Goal: Find specific page/section: Find specific page/section

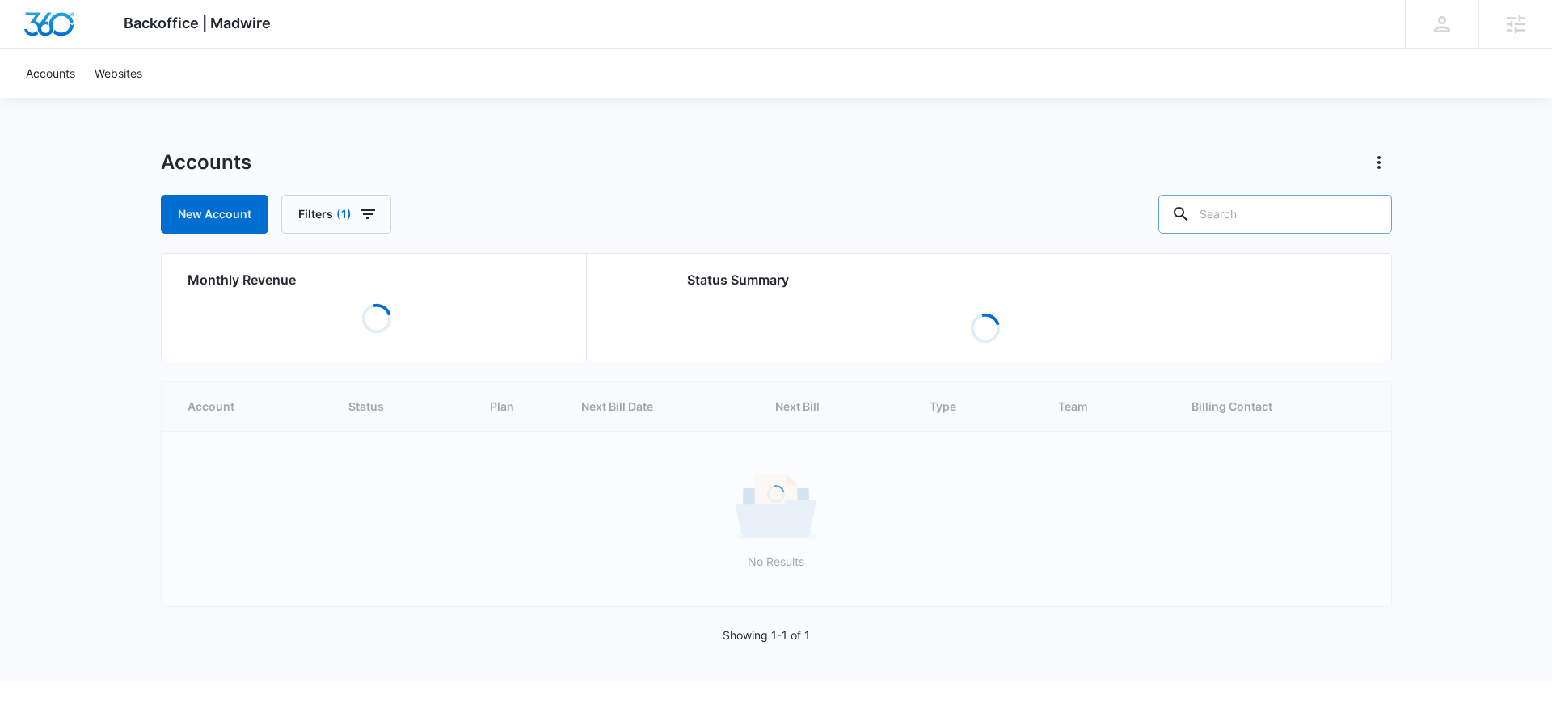
click at [1271, 206] on input "text" at bounding box center [1275, 214] width 234 height 39
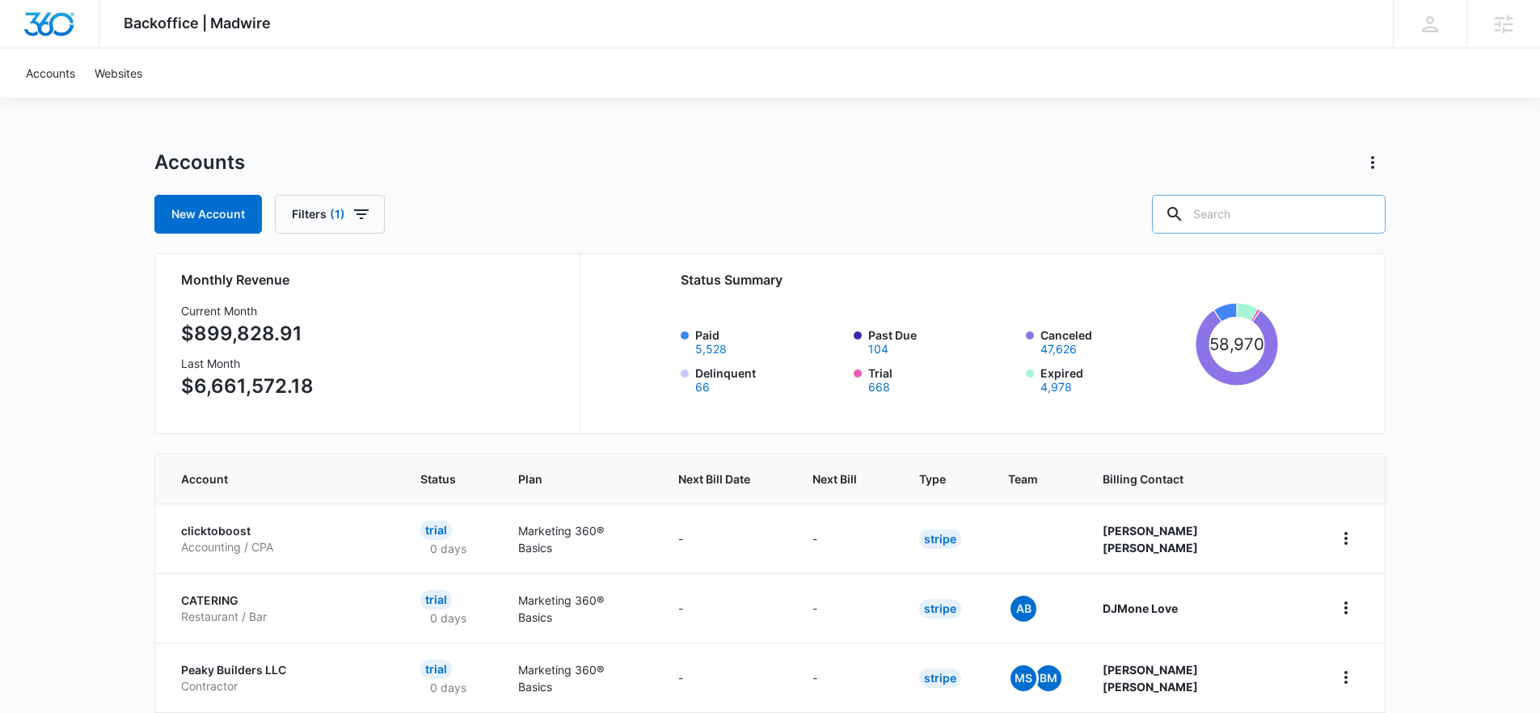
click at [1313, 200] on input "text" at bounding box center [1269, 214] width 234 height 39
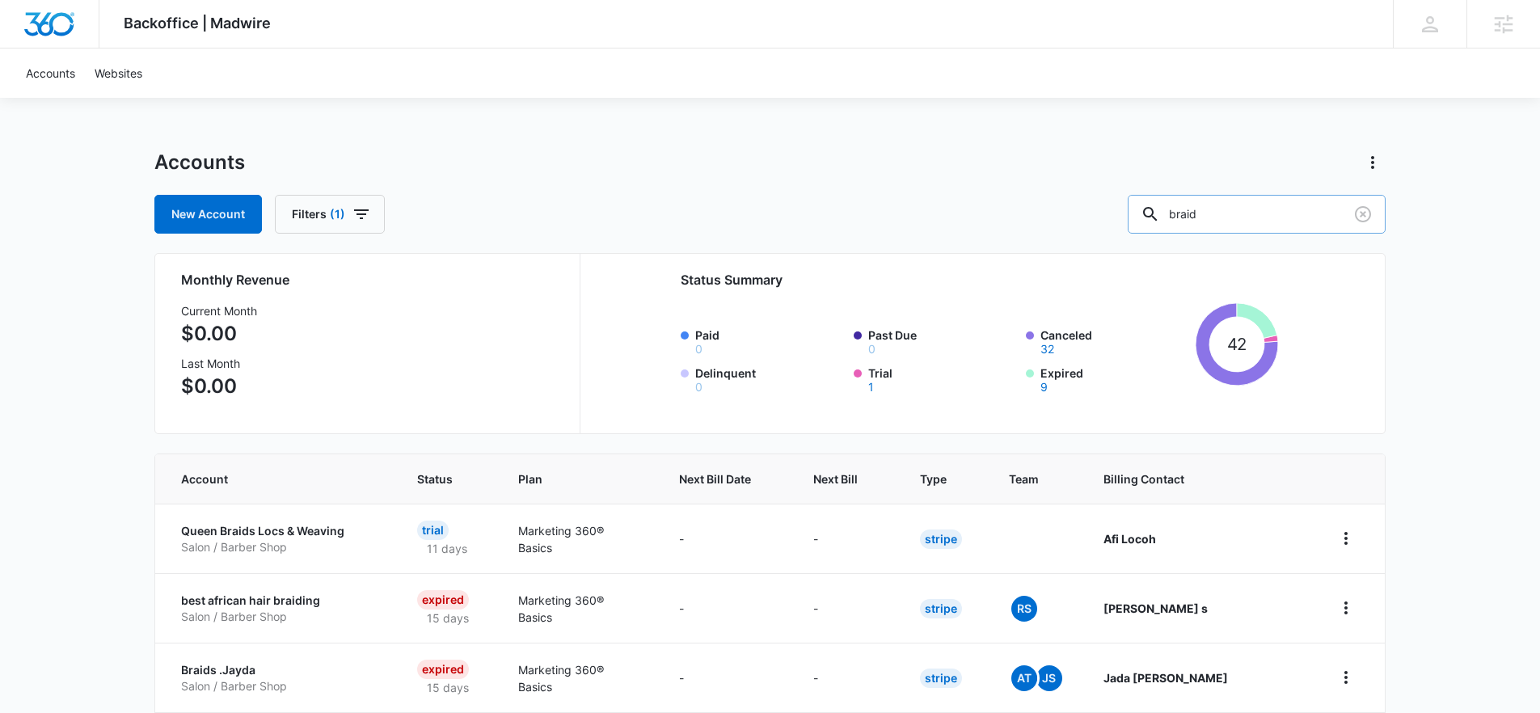
click at [1227, 218] on input "braid" at bounding box center [1257, 214] width 258 height 39
type input "hair"
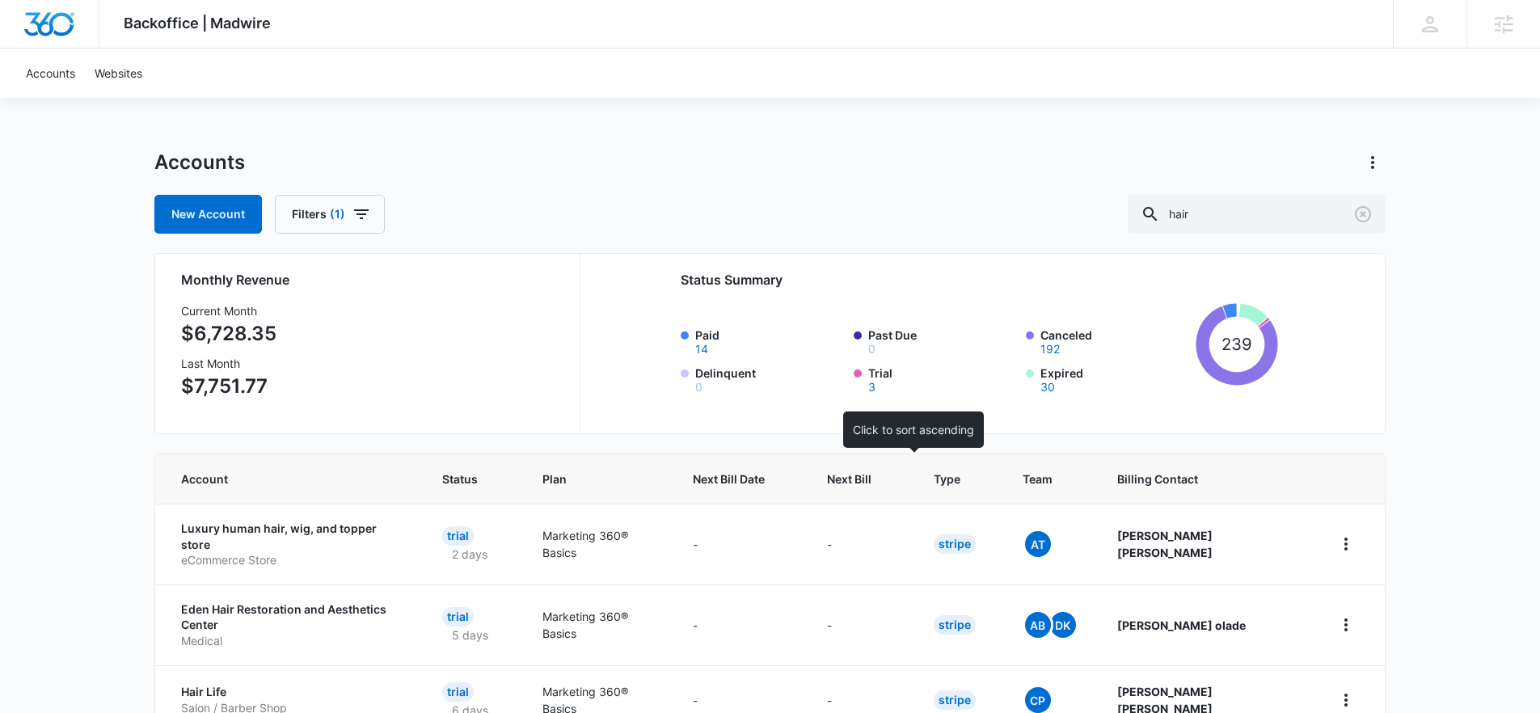
click at [906, 487] on th "Next Bill" at bounding box center [860, 478] width 107 height 49
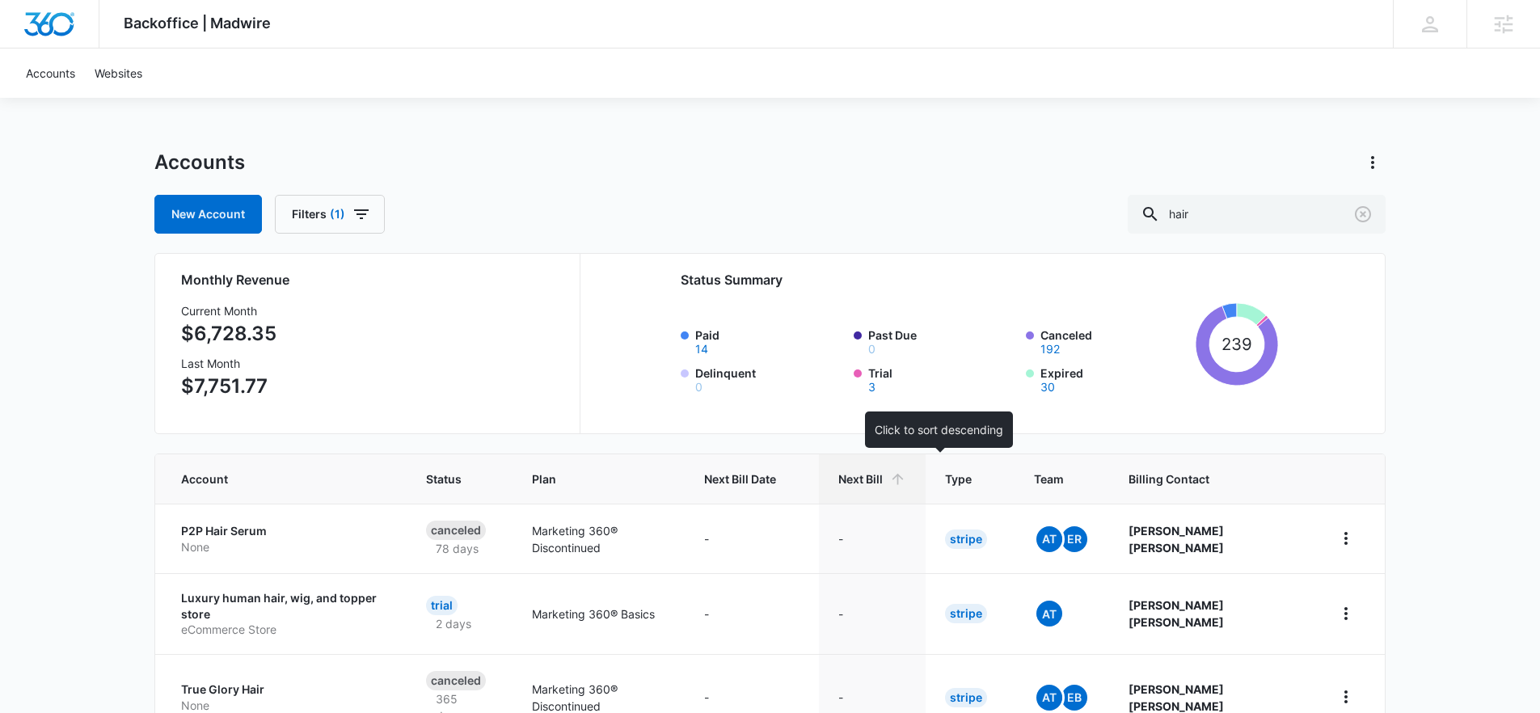
click at [883, 484] on span "Next Bill" at bounding box center [860, 478] width 44 height 17
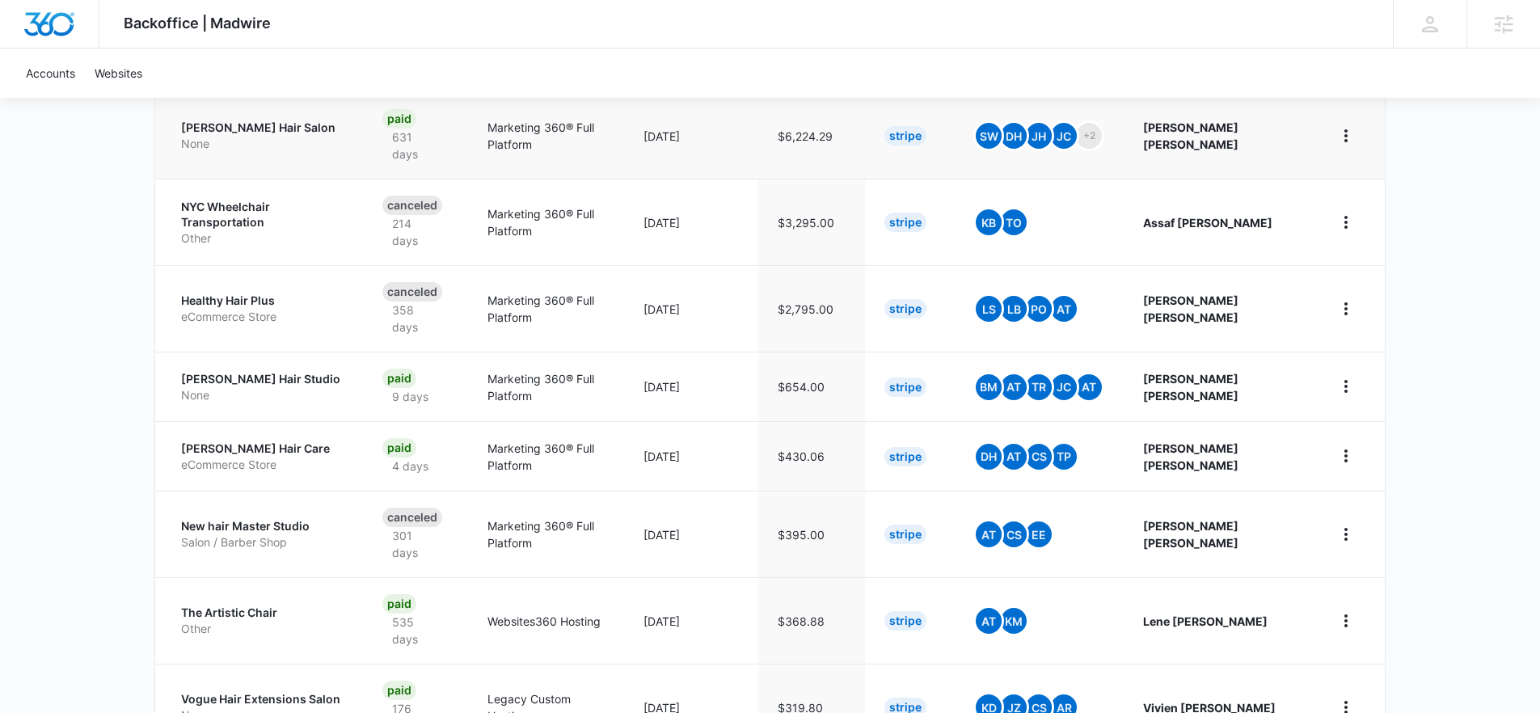
scroll to position [546, 0]
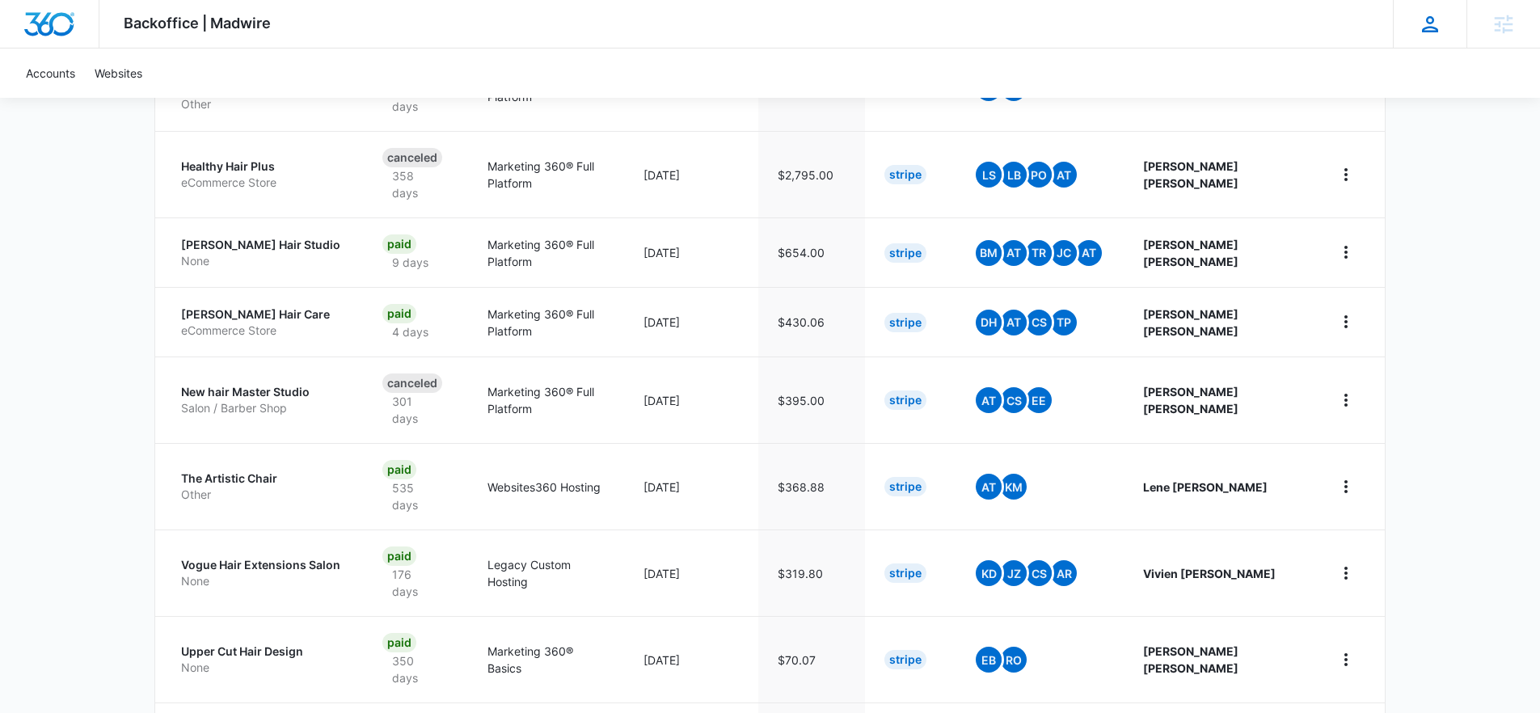
click at [1416, 20] on div "DD Dominic Dakovich dominic.dakovich@madwire.com My Profile Notifications Suppo…" at bounding box center [1430, 24] width 74 height 48
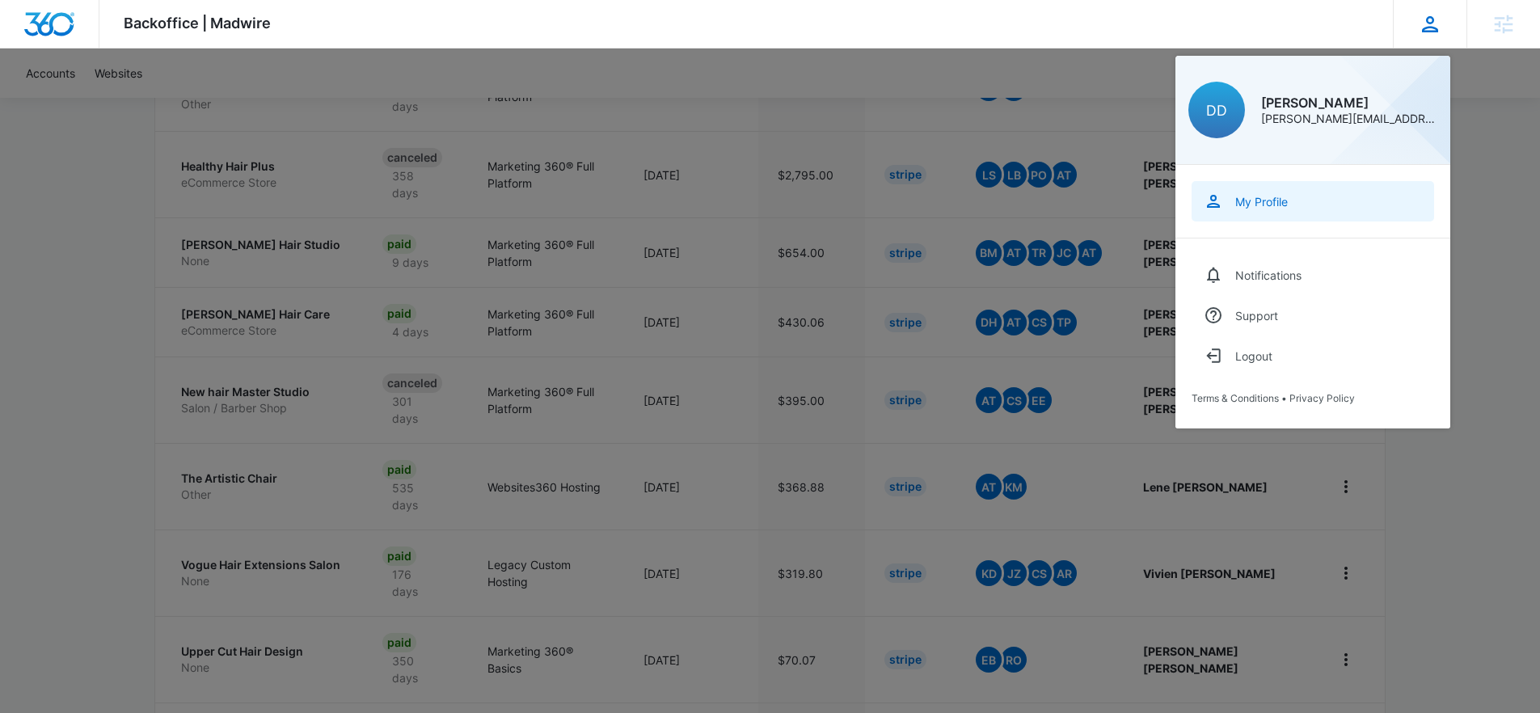
click at [1258, 201] on div "My Profile" at bounding box center [1261, 202] width 53 height 14
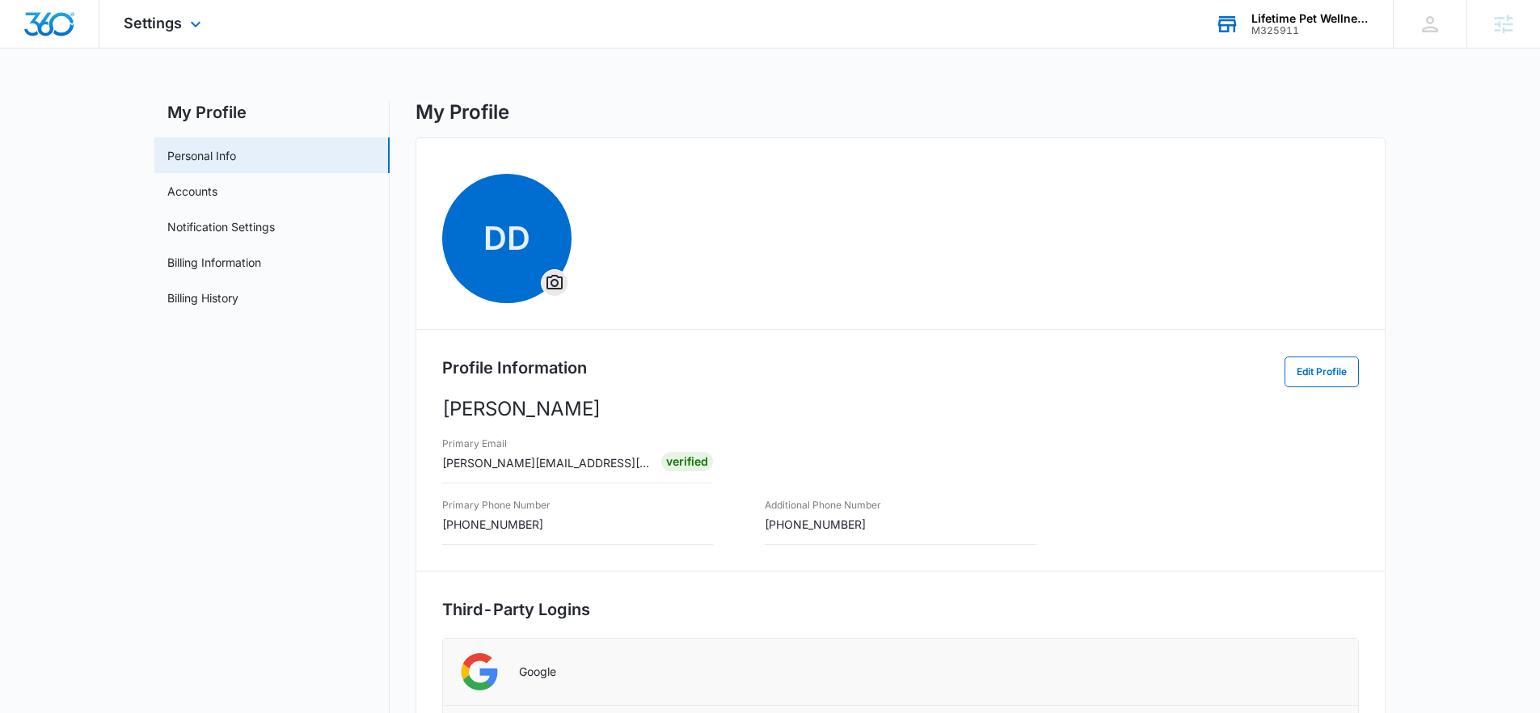
click at [1275, 25] on div "M325911" at bounding box center [1310, 30] width 118 height 11
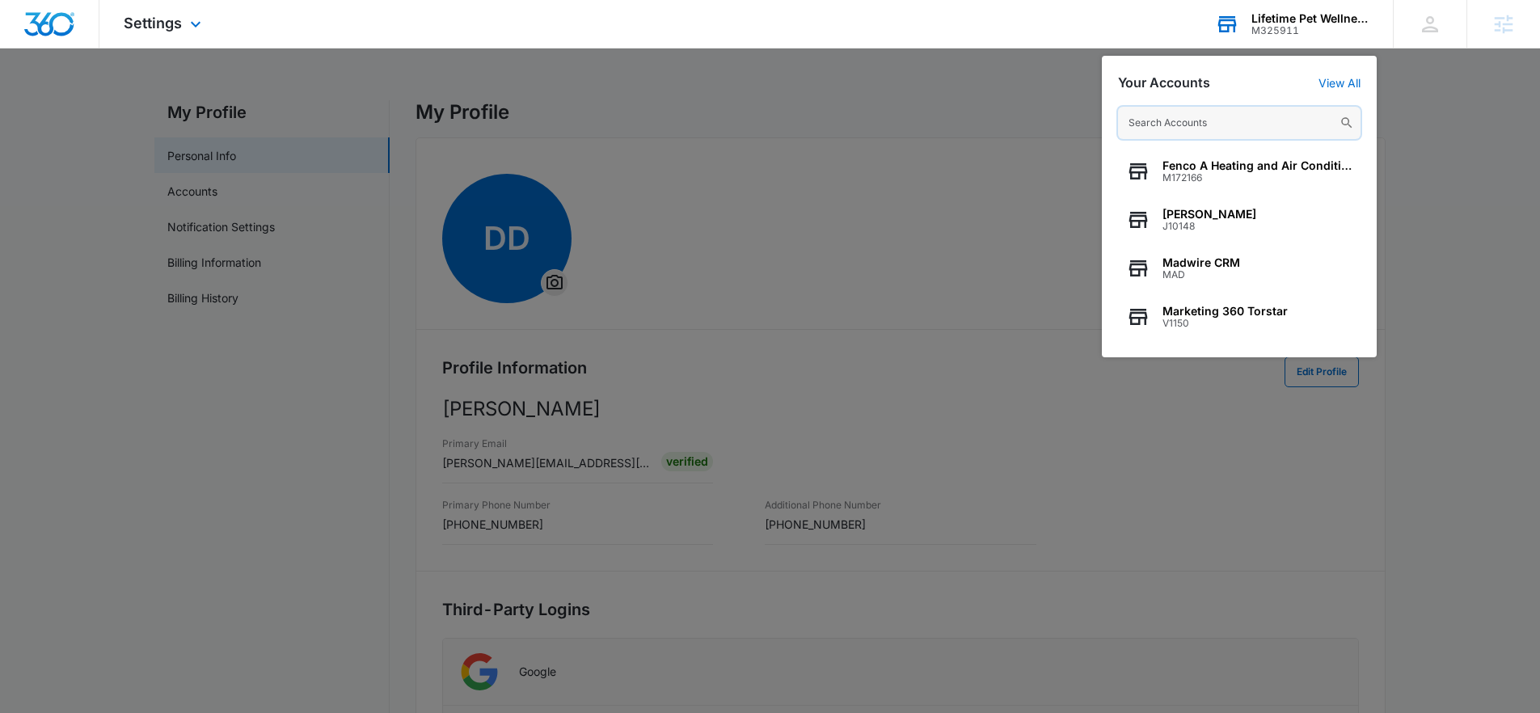
click at [1196, 124] on input "text" at bounding box center [1239, 123] width 242 height 32
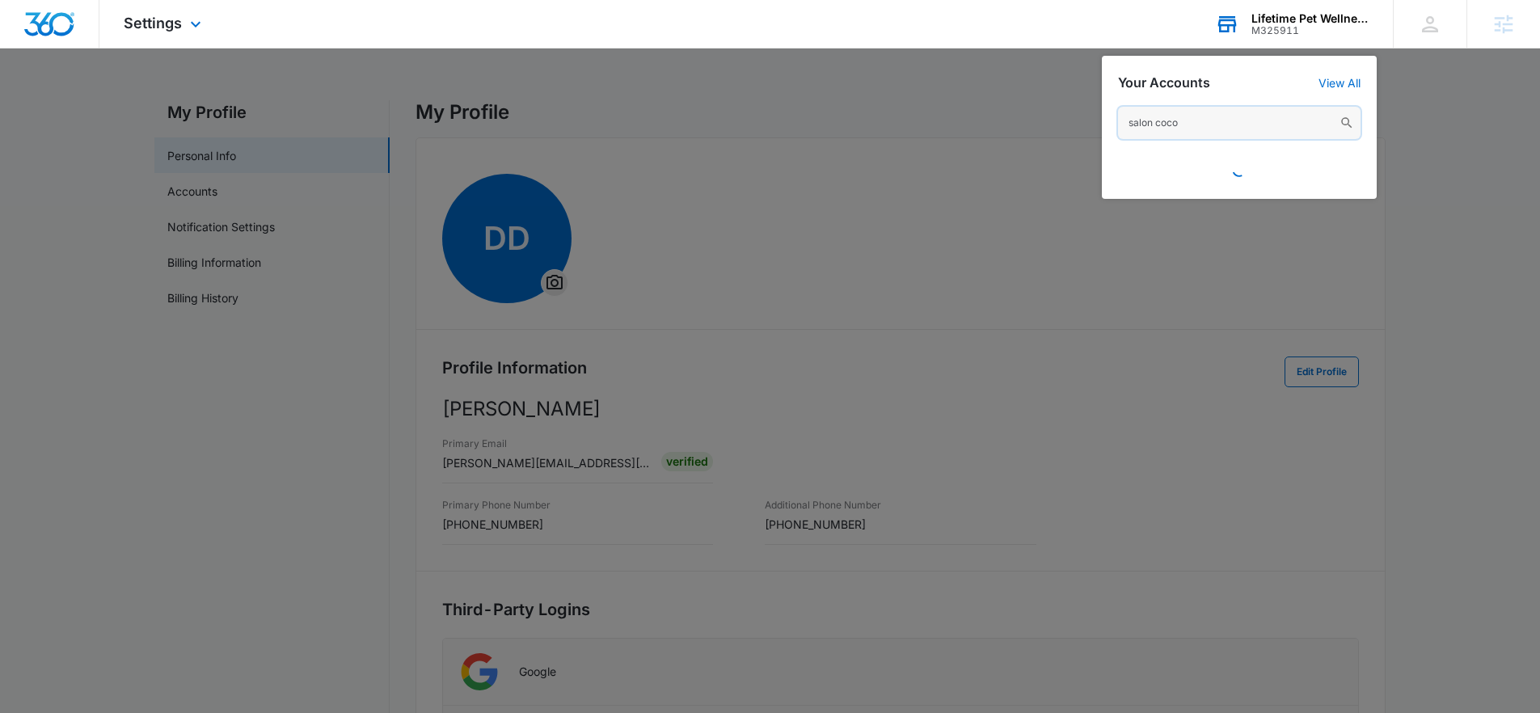
click at [1186, 121] on input "salon coco" at bounding box center [1239, 123] width 242 height 32
type input "s"
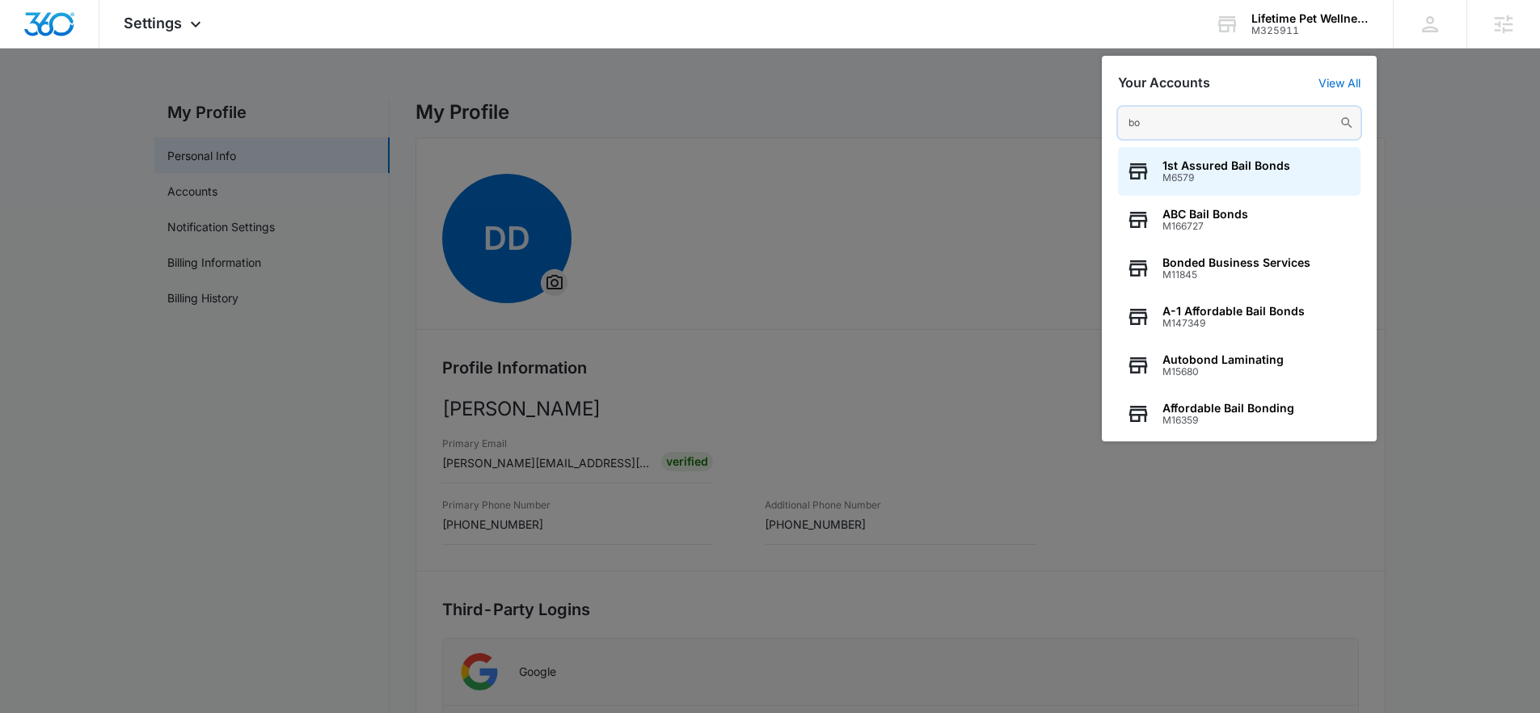
type input "b"
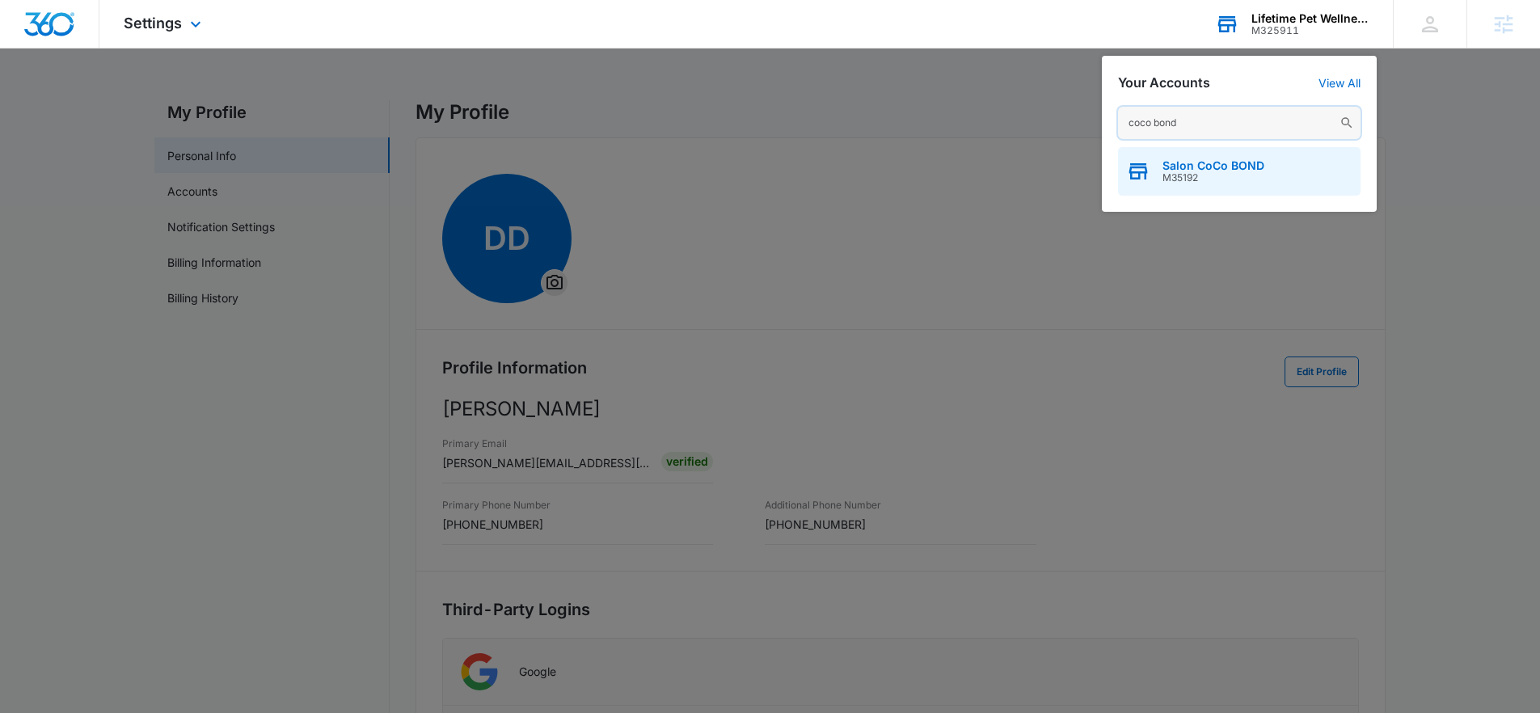
type input "coco bond"
click at [1233, 175] on span "M35192" at bounding box center [1213, 177] width 102 height 11
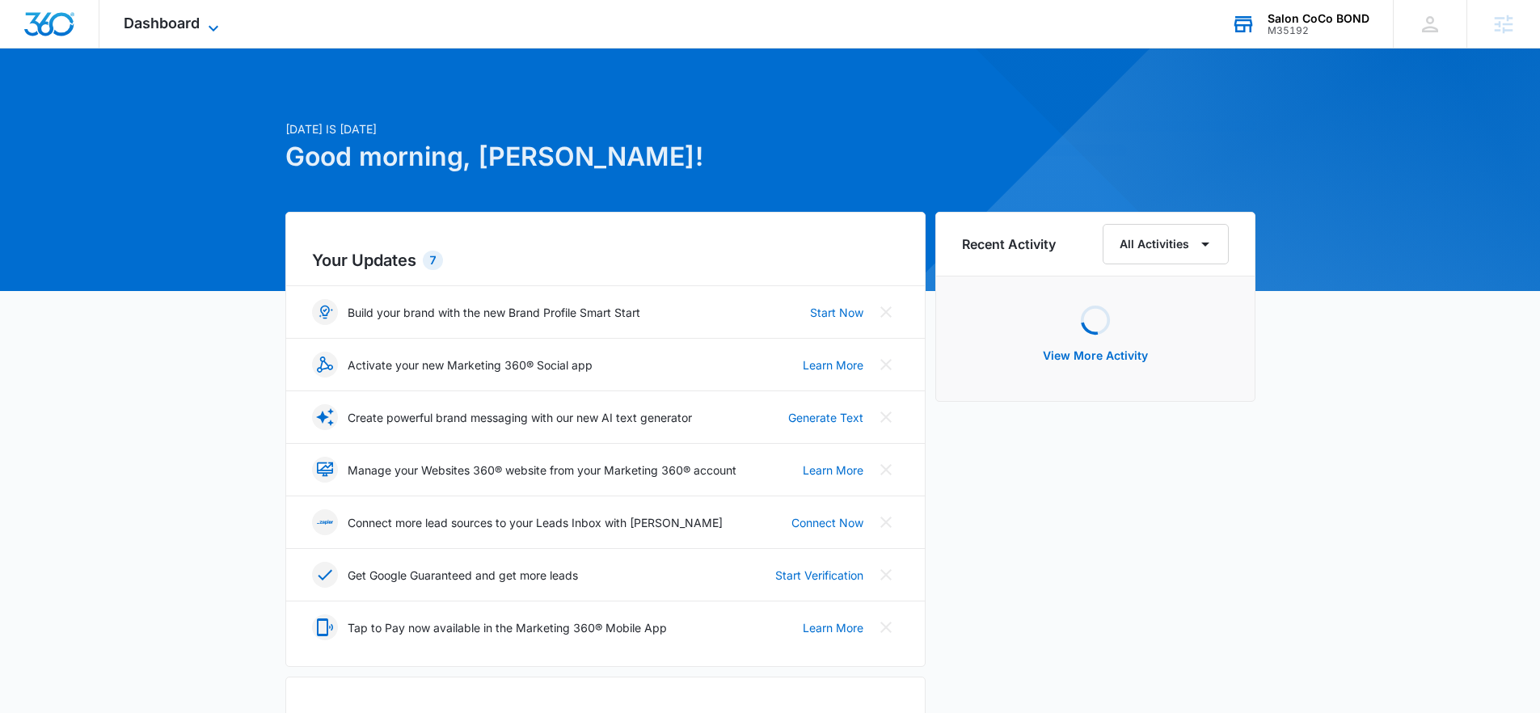
click at [184, 21] on span "Dashboard" at bounding box center [162, 23] width 76 height 17
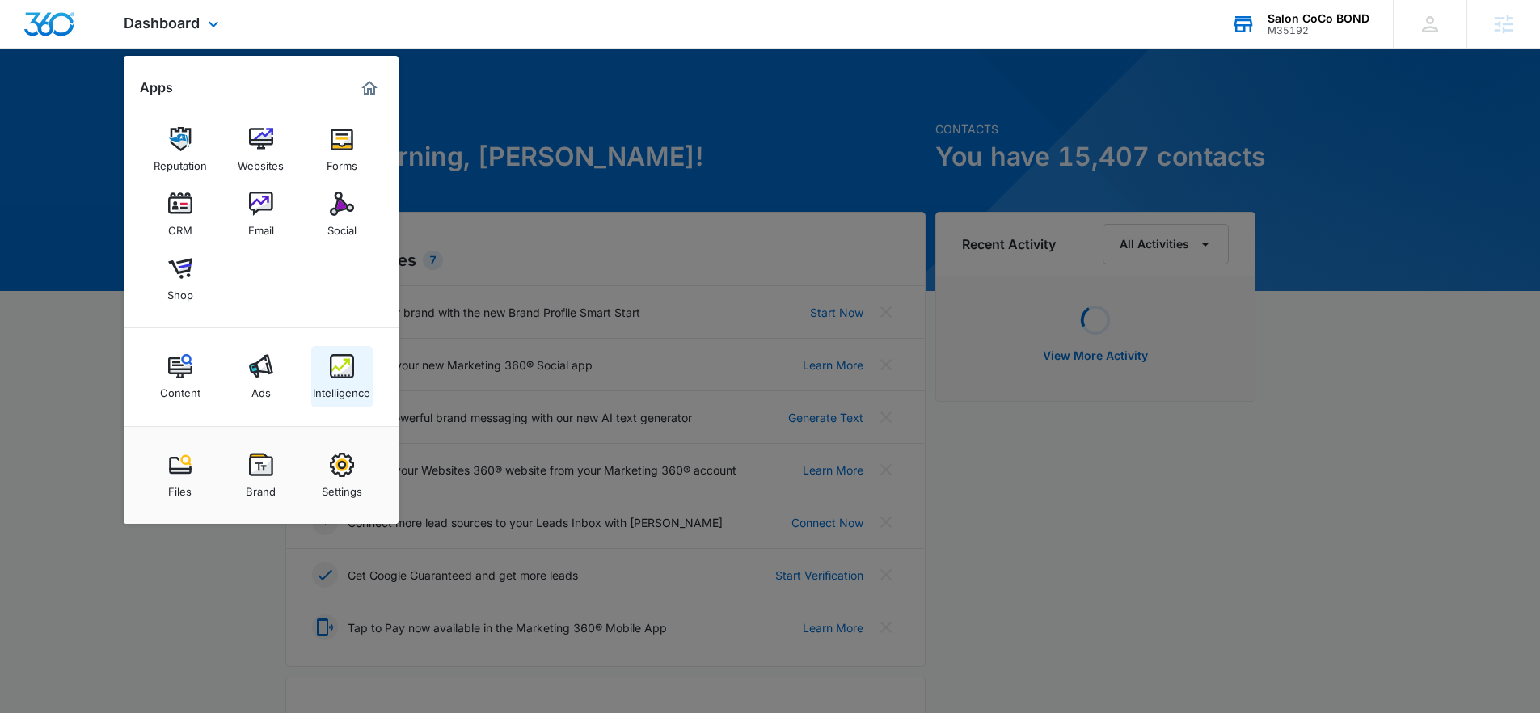
click at [340, 398] on div "Intelligence" at bounding box center [341, 388] width 57 height 21
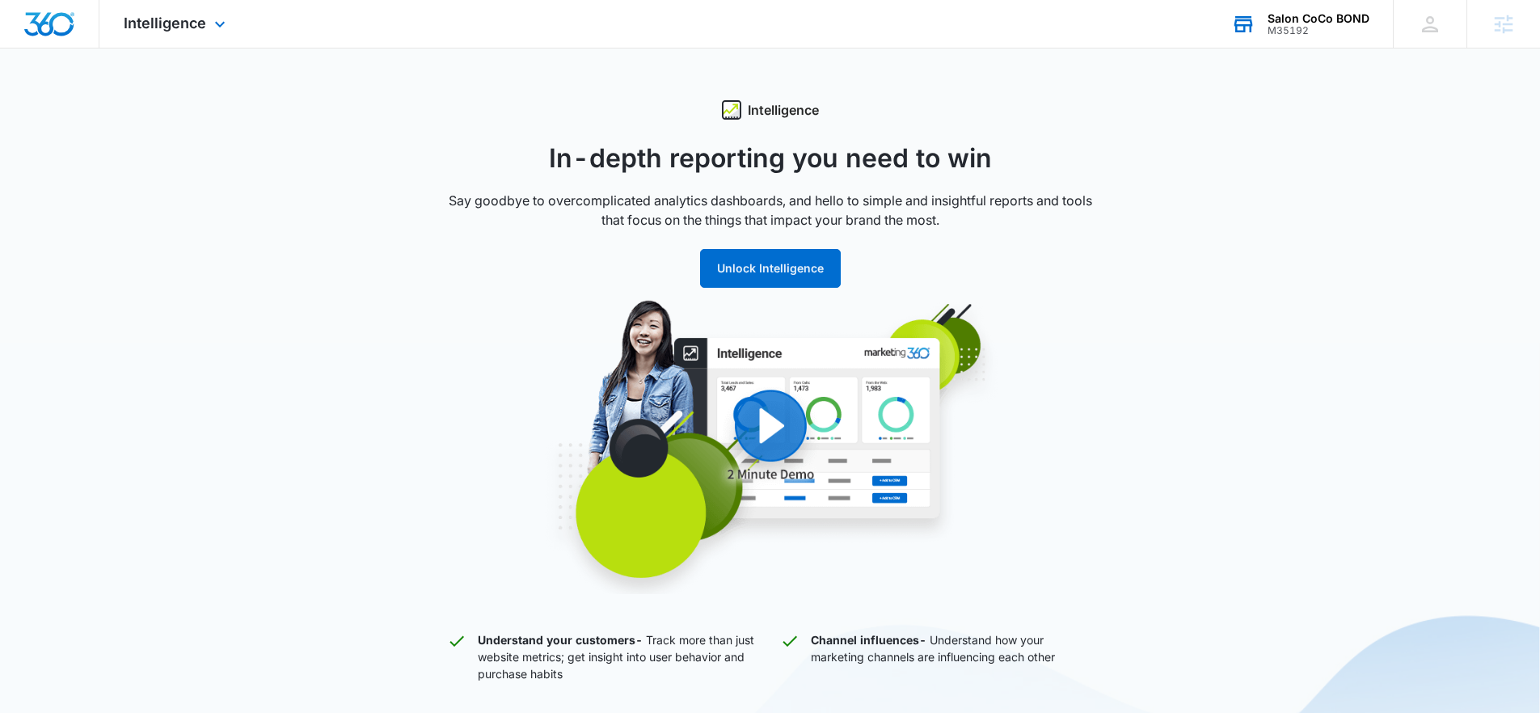
click at [204, 34] on div "Intelligence Apps Reputation Websites Forms CRM Email Social Shop Content Ads I…" at bounding box center [176, 24] width 154 height 48
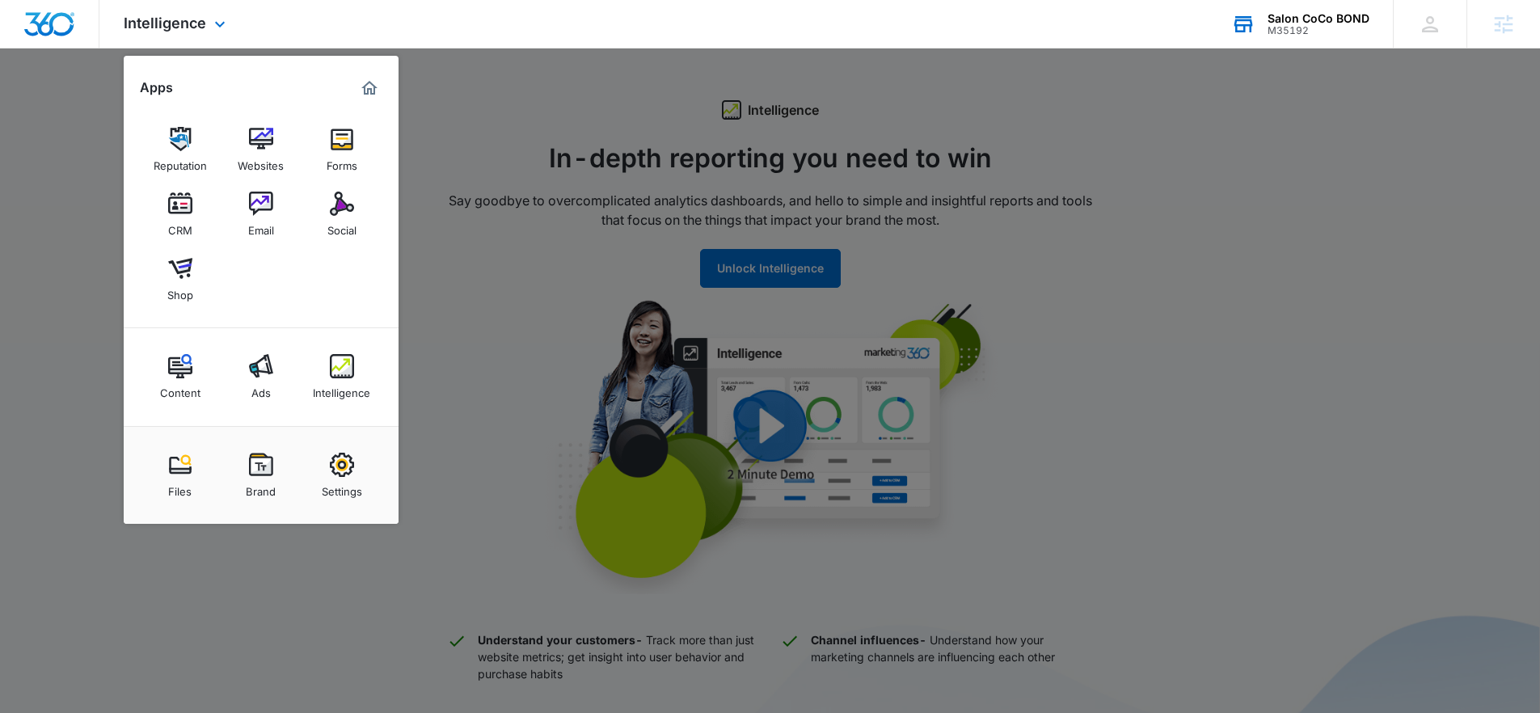
click at [368, 94] on img "Marketing 360® Dashboard" at bounding box center [369, 87] width 19 height 19
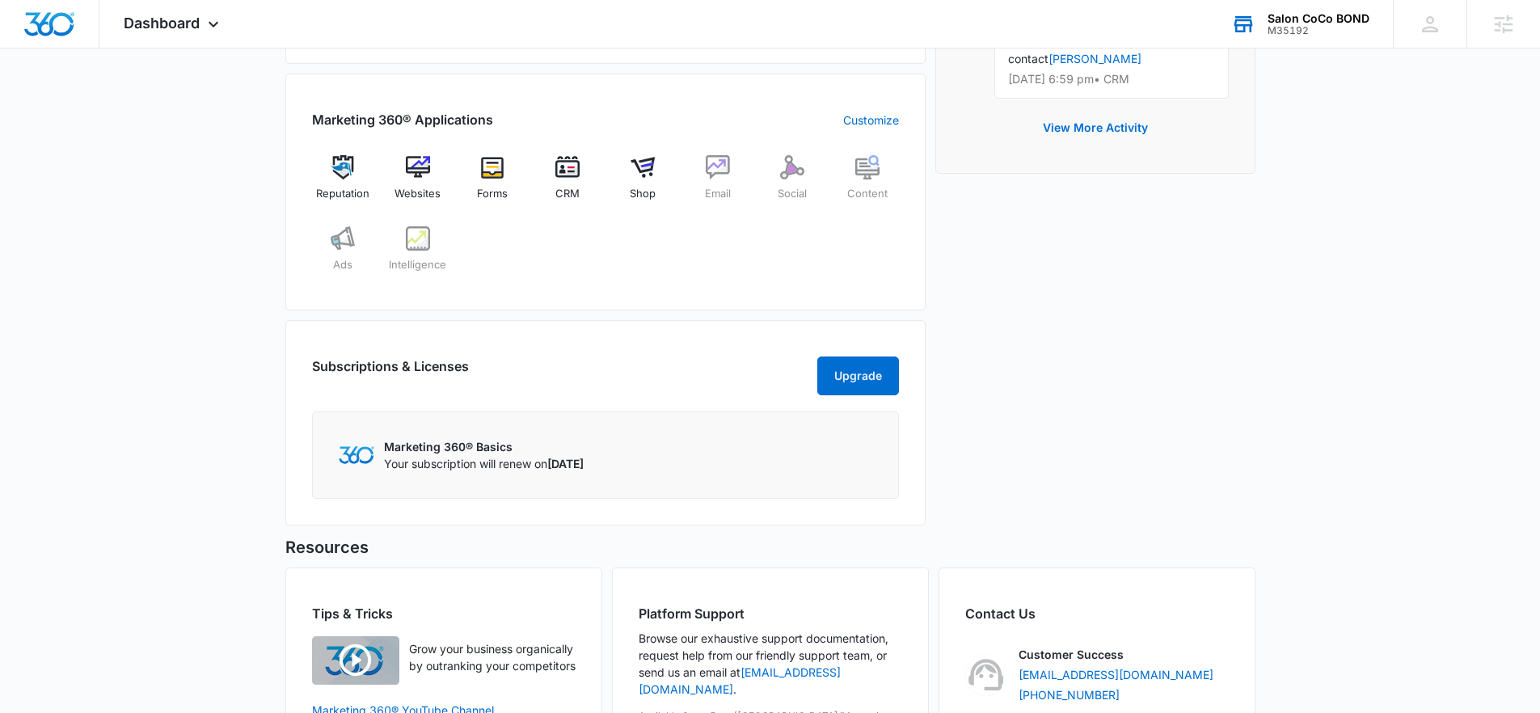
scroll to position [600, 0]
